Goal: Find specific page/section: Find specific page/section

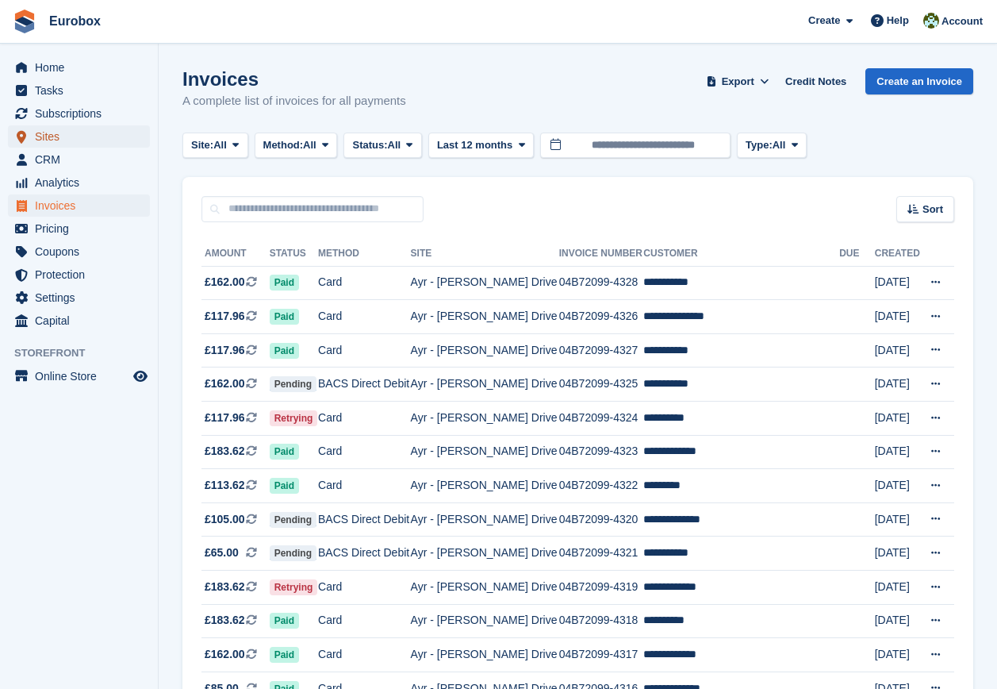
click at [40, 146] on span "Sites" at bounding box center [82, 136] width 95 height 22
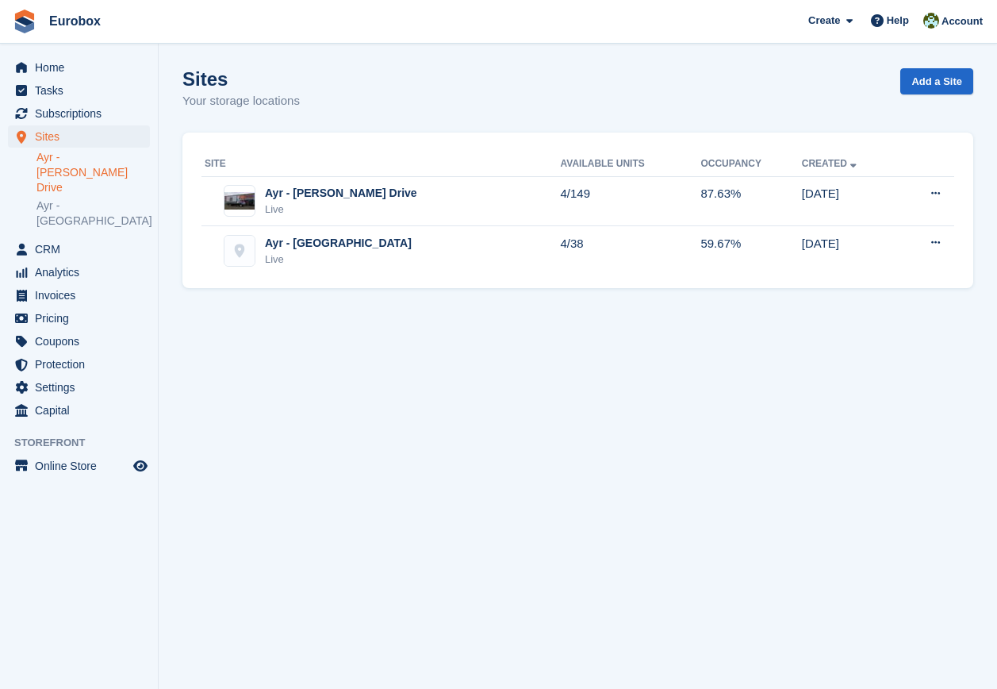
click at [88, 160] on link "Ayr - [PERSON_NAME] Drive" at bounding box center [92, 172] width 113 height 45
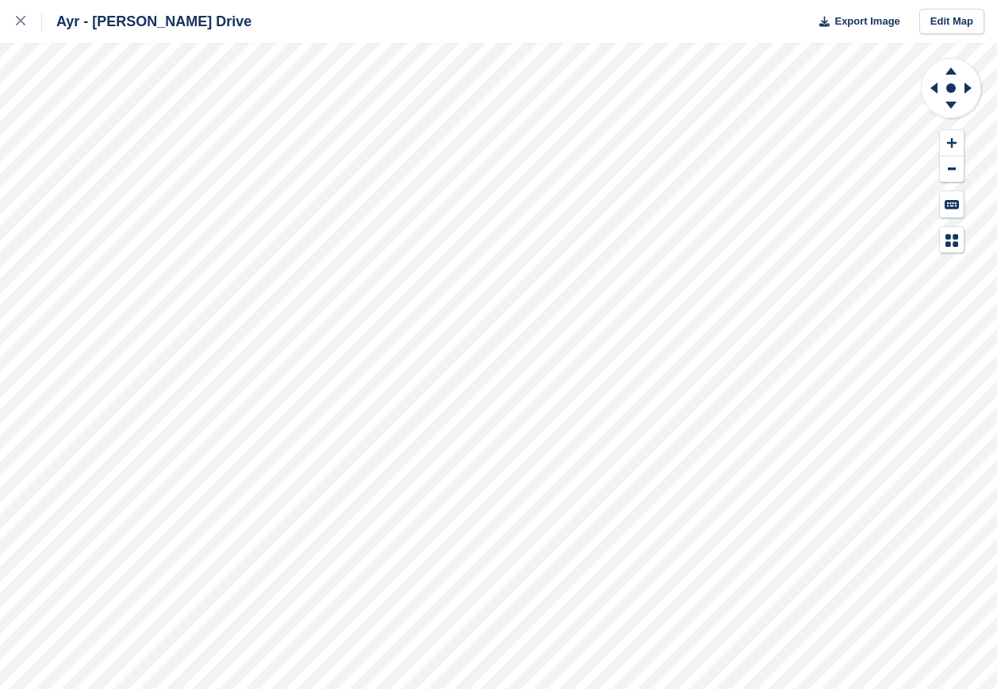
click at [178, 106] on div "Ayr - Whitfield Drive Export Image Edit Map" at bounding box center [498, 344] width 997 height 689
click at [167, 219] on div "Ayr - Whitfield Drive Export Image Edit Map" at bounding box center [498, 344] width 997 height 689
click at [168, 216] on div "Ayr - Whitfield Drive Export Image Edit Map" at bounding box center [498, 344] width 997 height 689
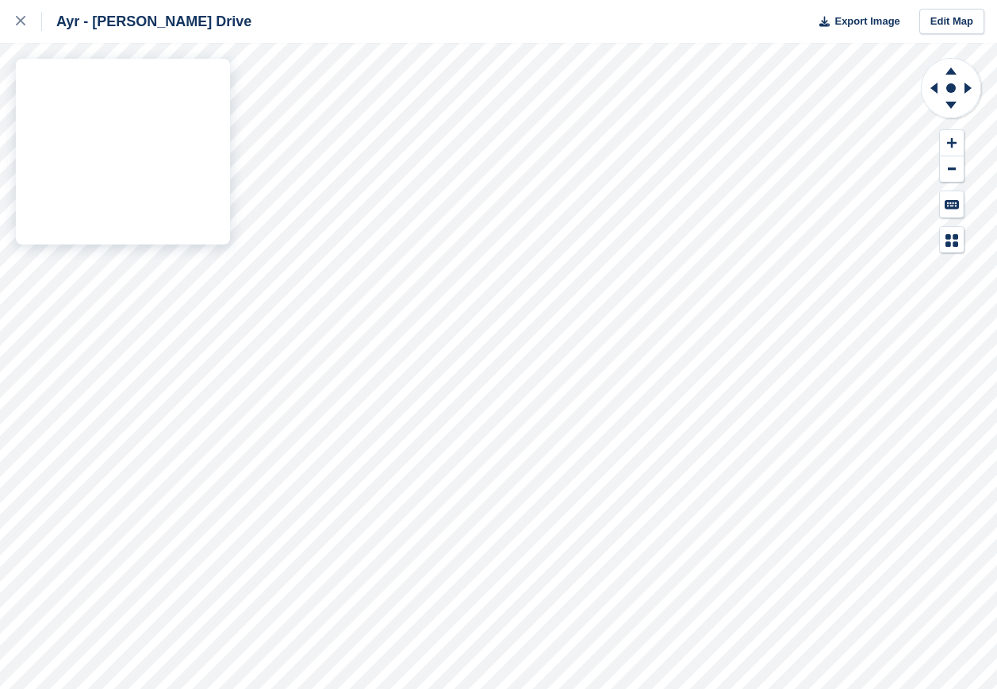
click at [167, 248] on div "Ayr - Whitfield Drive Export Image Edit Map" at bounding box center [498, 344] width 997 height 689
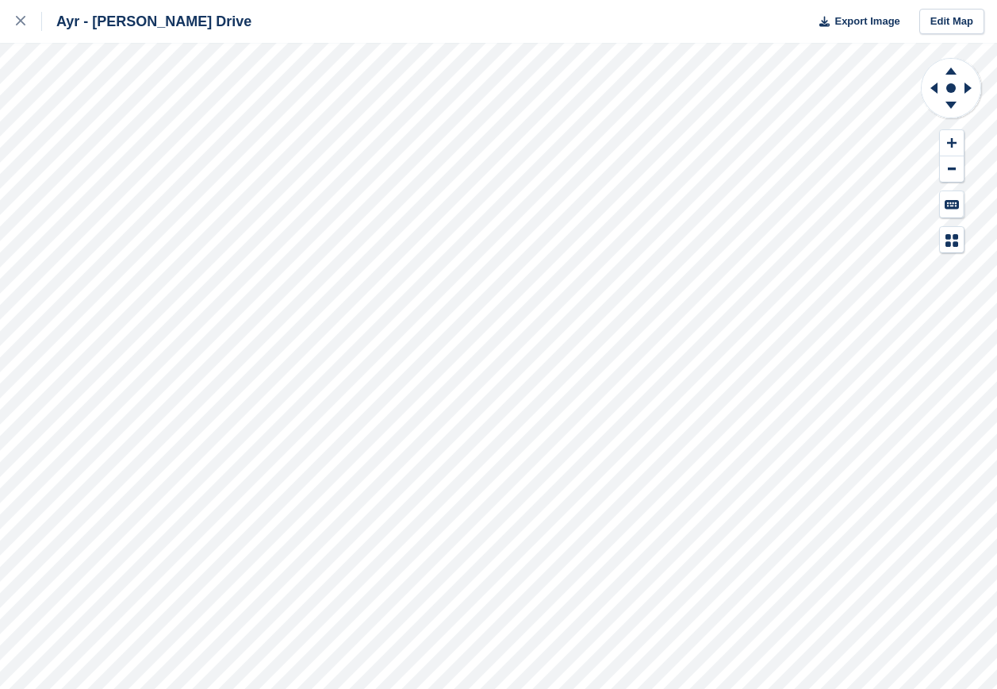
click at [178, 262] on div "Ayr - Whitfield Drive Export Image Edit Map" at bounding box center [498, 344] width 997 height 689
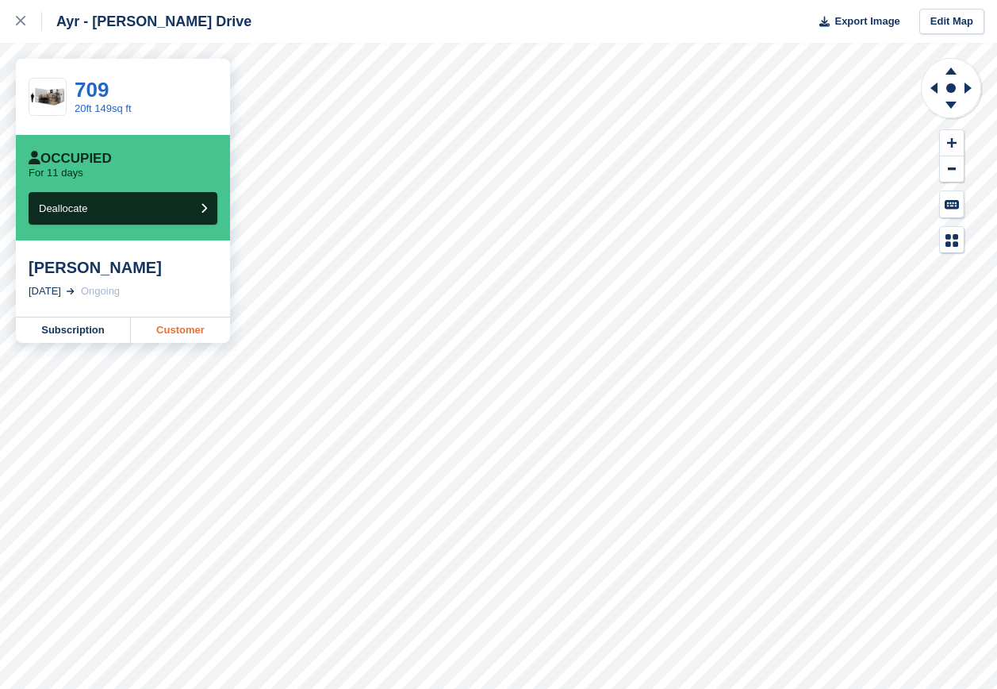
click at [178, 321] on div "Ayr - Whitfield Drive Export Image Edit Map 709 20ft 149sq ft Occupied For 11 d…" at bounding box center [498, 344] width 997 height 689
click at [184, 336] on link "Customer" at bounding box center [180, 329] width 99 height 25
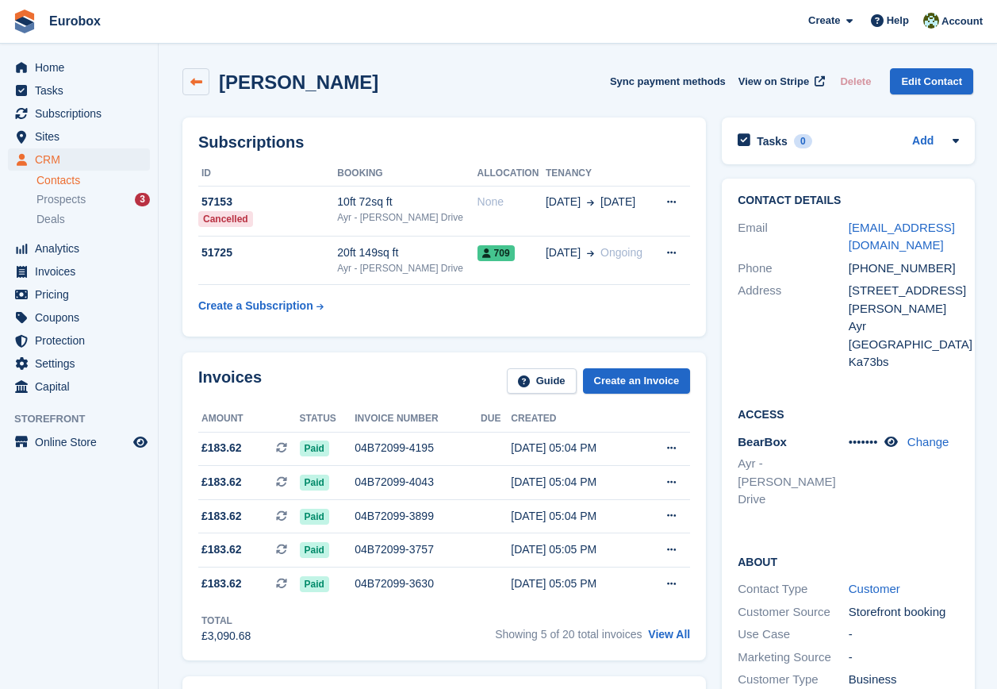
click at [198, 84] on icon at bounding box center [196, 82] width 12 height 12
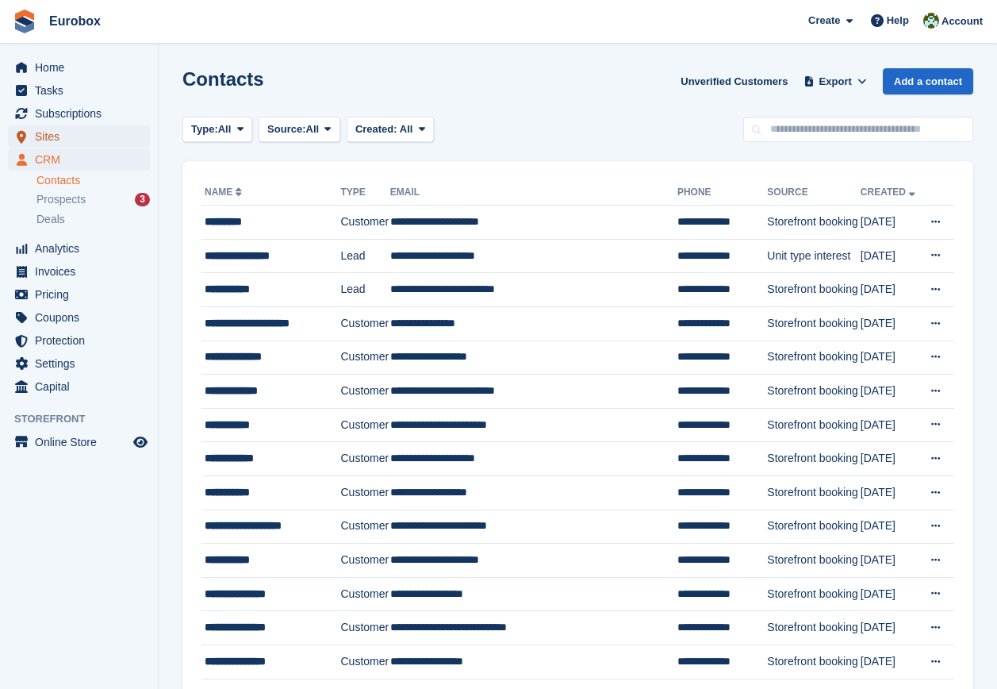
click at [48, 136] on span "Sites" at bounding box center [82, 136] width 95 height 22
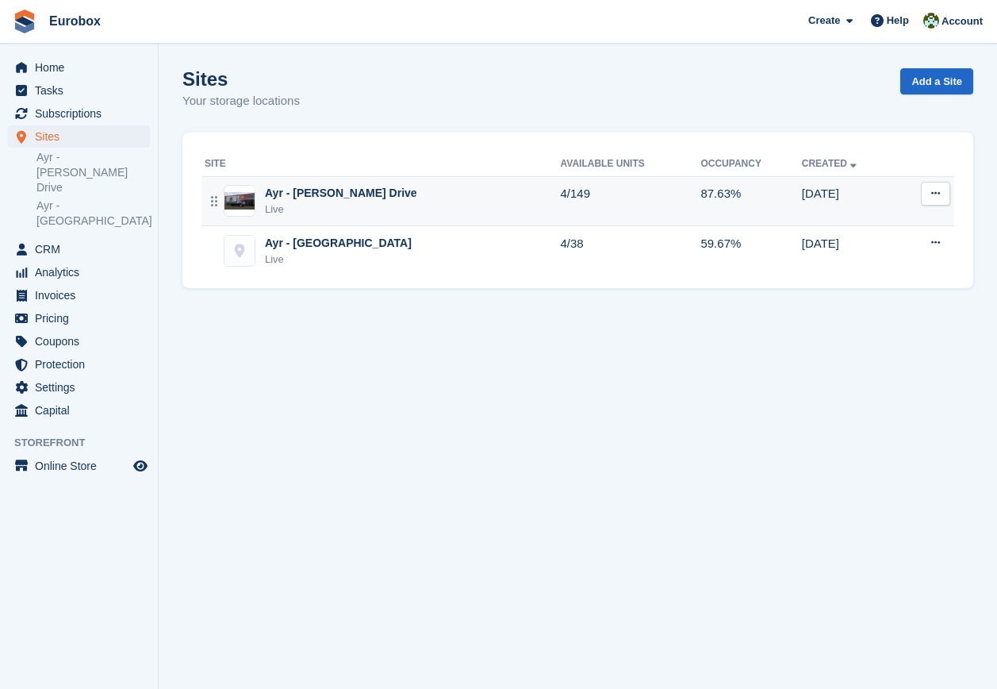
click at [302, 194] on div "Ayr - [PERSON_NAME] Drive" at bounding box center [341, 193] width 152 height 17
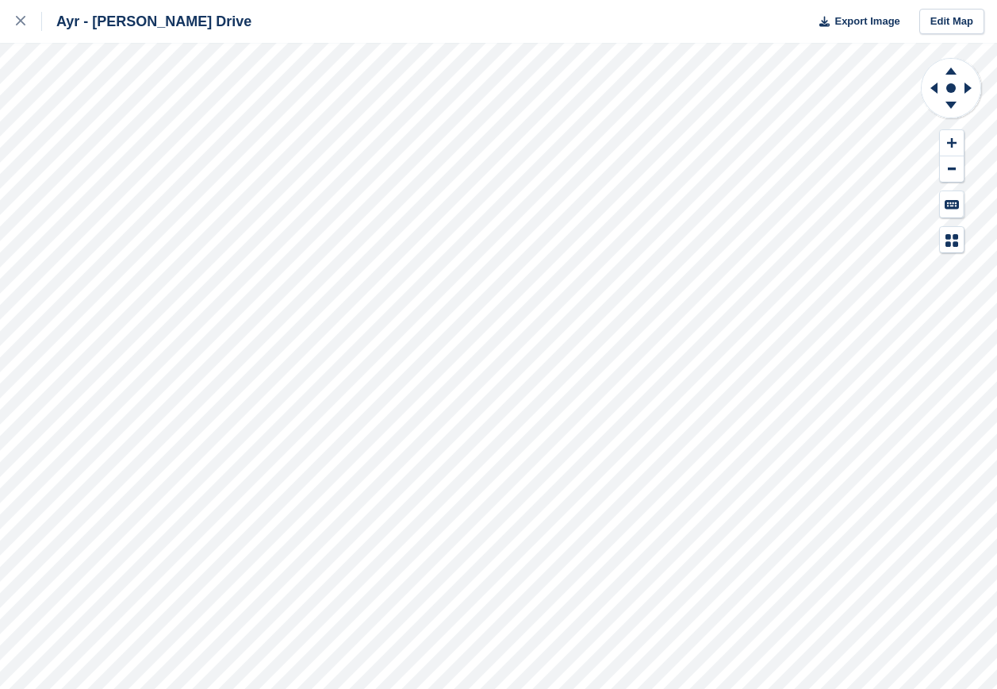
click at [178, 327] on div "Ayr - [PERSON_NAME] Drive Export Image Edit Map" at bounding box center [498, 344] width 997 height 689
click at [174, 213] on div "Ayr - [PERSON_NAME] Drive Export Image Edit Map" at bounding box center [498, 344] width 997 height 689
click at [186, 250] on div "Ayr - [PERSON_NAME] Drive Export Image Edit Map" at bounding box center [498, 344] width 997 height 689
click at [169, 109] on div "Ayr - [PERSON_NAME] Drive Export Image Edit Map" at bounding box center [498, 344] width 997 height 689
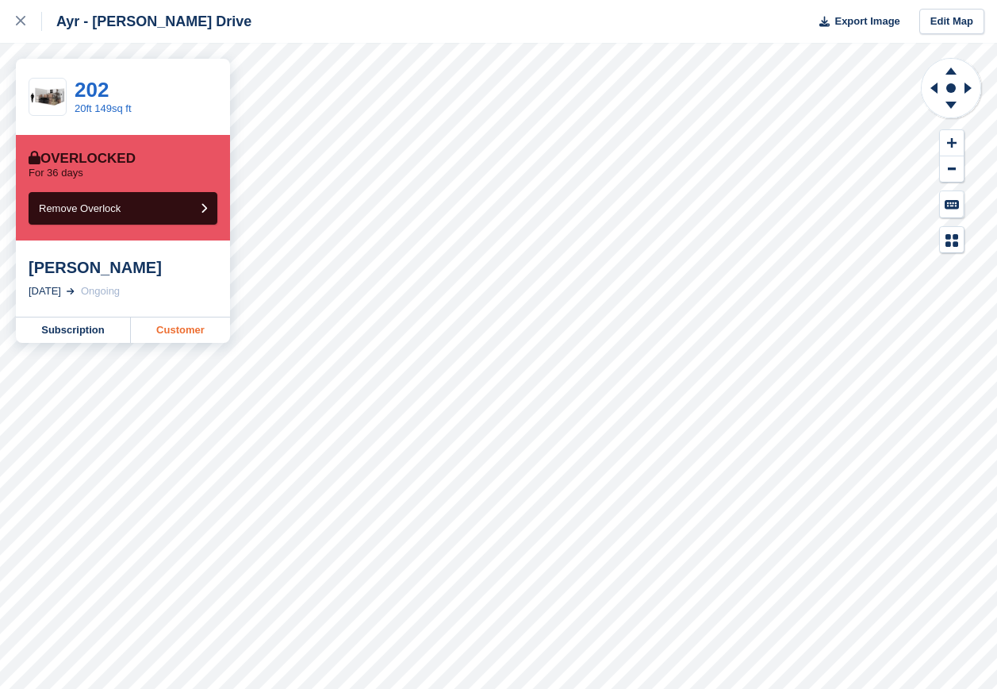
click at [162, 331] on link "Customer" at bounding box center [180, 329] width 99 height 25
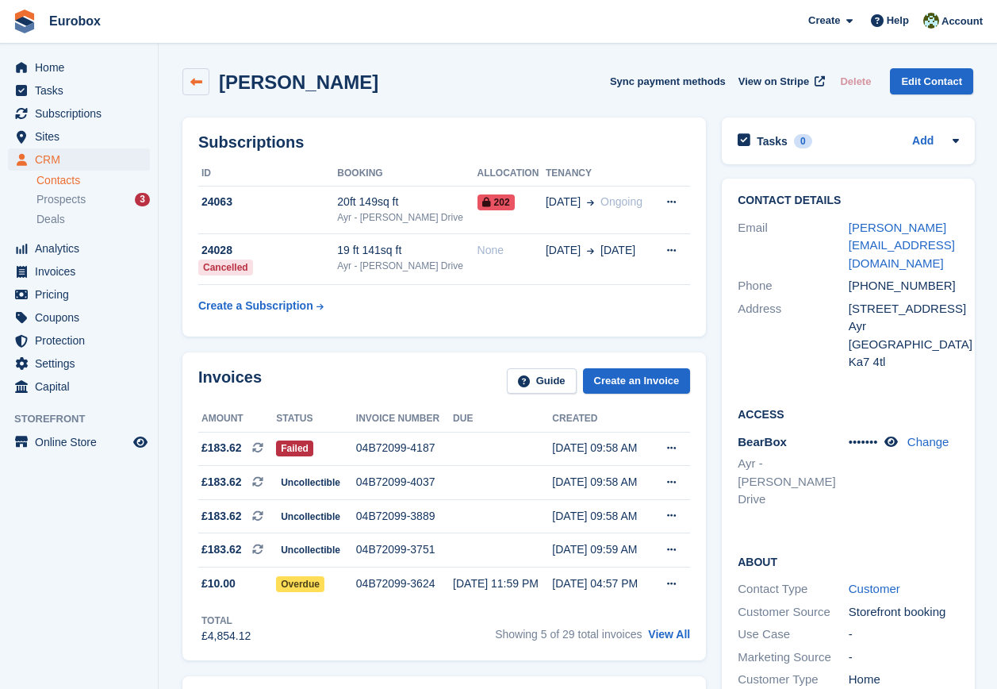
click at [204, 81] on link at bounding box center [195, 81] width 27 height 27
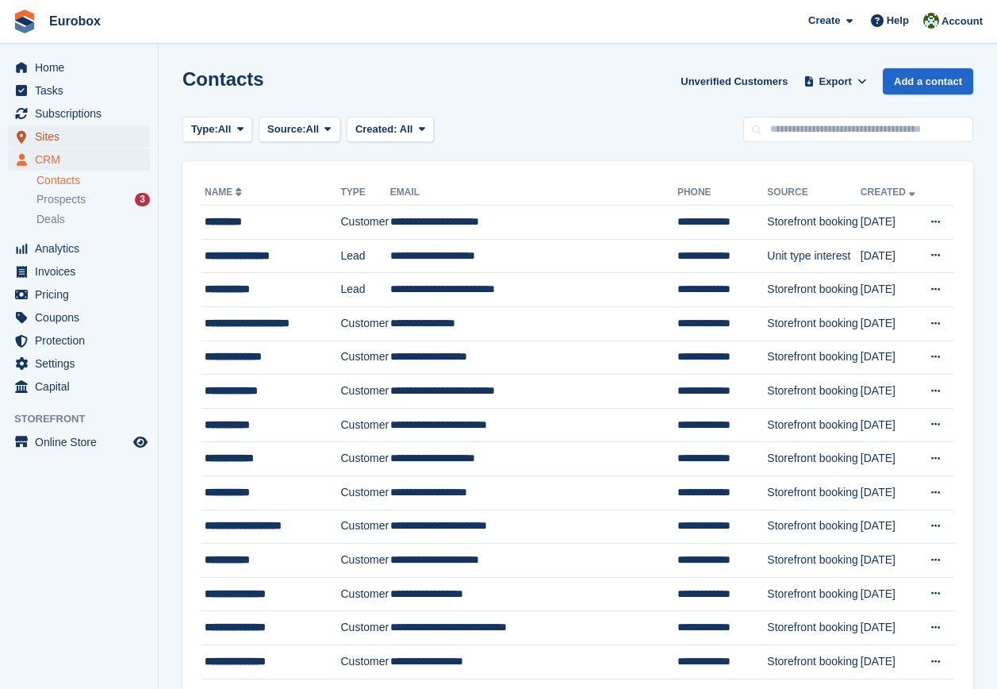
click at [44, 139] on span "Sites" at bounding box center [82, 136] width 95 height 22
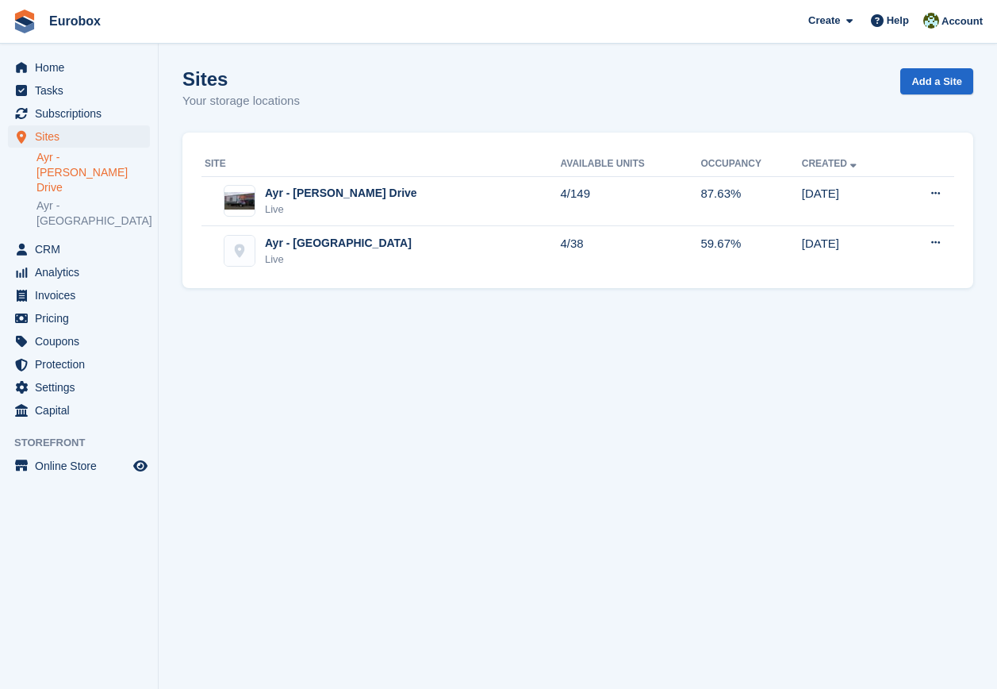
click at [102, 159] on link "Ayr - [PERSON_NAME] Drive" at bounding box center [92, 172] width 113 height 45
